Goal: Transaction & Acquisition: Purchase product/service

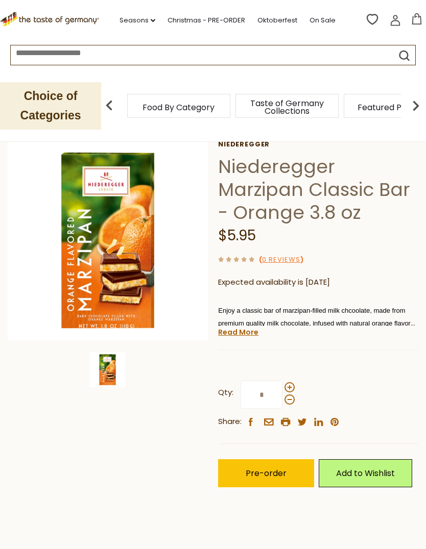
scroll to position [65, 0]
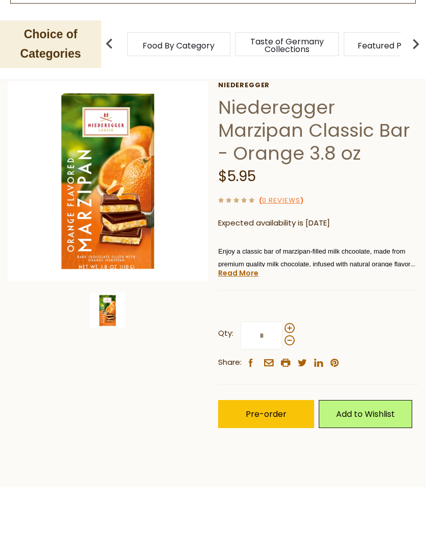
click at [292, 385] on span at bounding box center [289, 390] width 10 height 10
click at [282, 383] on input "*" at bounding box center [261, 397] width 42 height 28
click at [293, 383] on label "Qty: *" at bounding box center [256, 397] width 77 height 28
click at [282, 383] on input "*" at bounding box center [261, 397] width 42 height 28
click at [294, 385] on div at bounding box center [289, 396] width 10 height 22
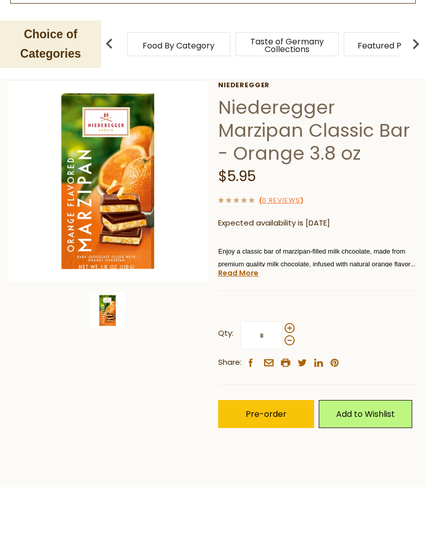
click at [282, 383] on input "*" at bounding box center [261, 397] width 42 height 28
click at [293, 385] on div at bounding box center [289, 396] width 10 height 22
click at [282, 383] on input "*" at bounding box center [261, 397] width 42 height 28
click at [293, 385] on span at bounding box center [289, 390] width 10 height 10
click at [282, 383] on input "*" at bounding box center [261, 397] width 42 height 28
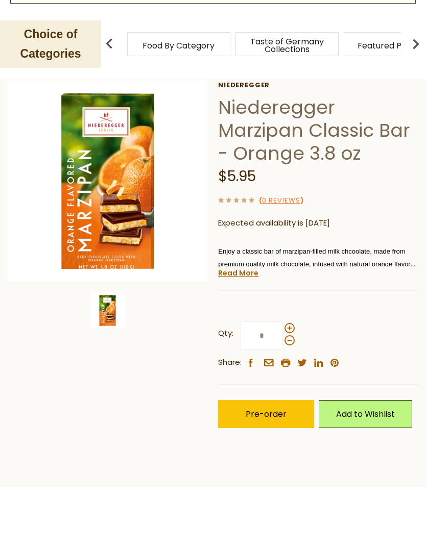
type input "*"
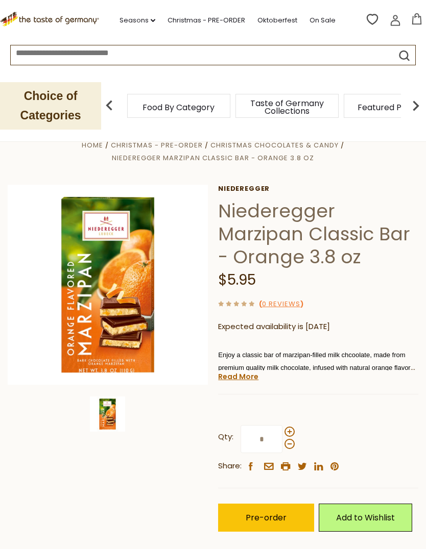
scroll to position [0, 0]
